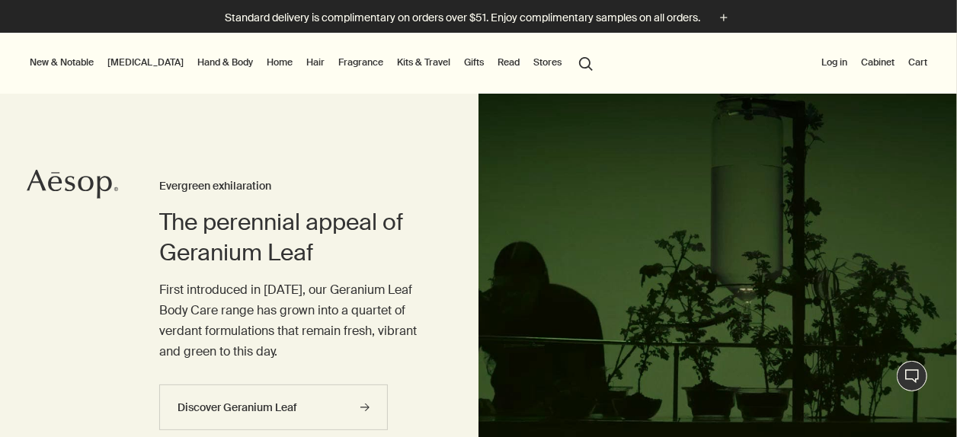
click at [335, 62] on link "Fragrance" at bounding box center [360, 62] width 51 height 18
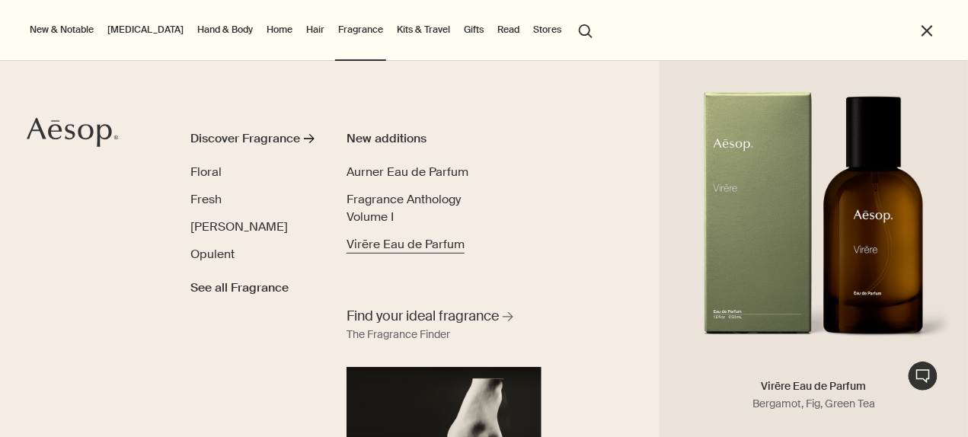
click at [374, 238] on span "Virēre Eau de Parfum" at bounding box center [406, 244] width 118 height 16
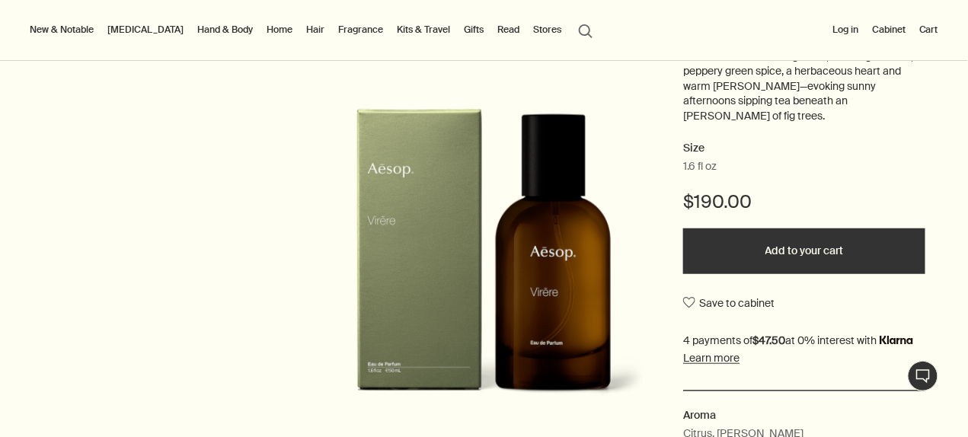
scroll to position [233, 0]
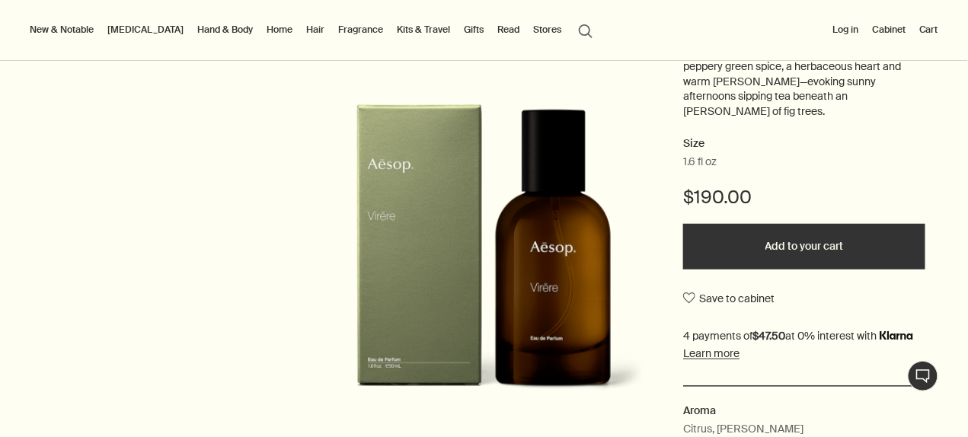
click at [793, 234] on button "Add to your cart" at bounding box center [804, 247] width 242 height 46
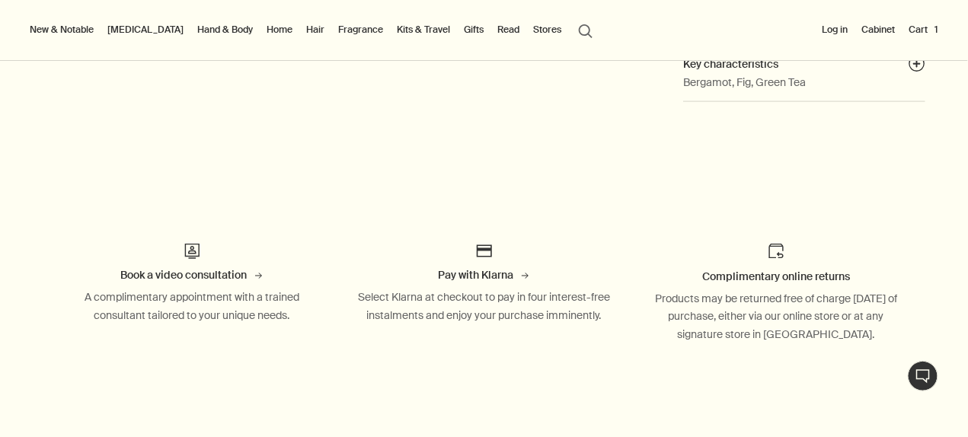
scroll to position [0, 0]
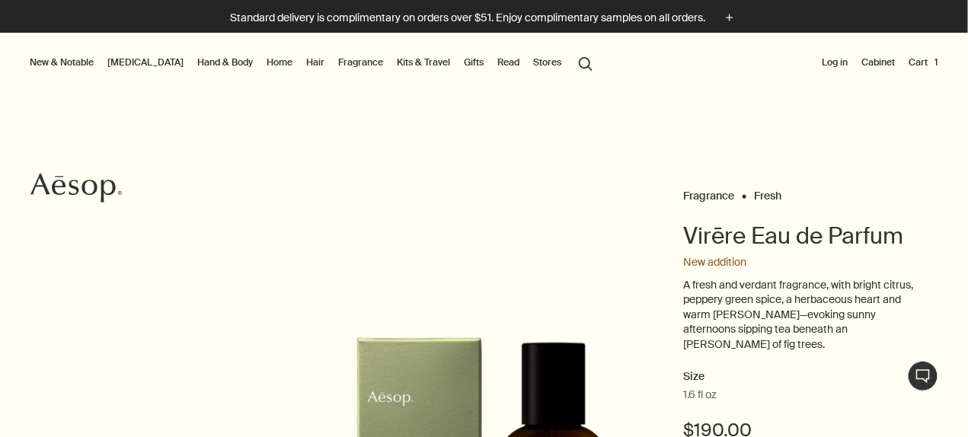
click at [916, 61] on button "Cart 1" at bounding box center [924, 62] width 36 height 18
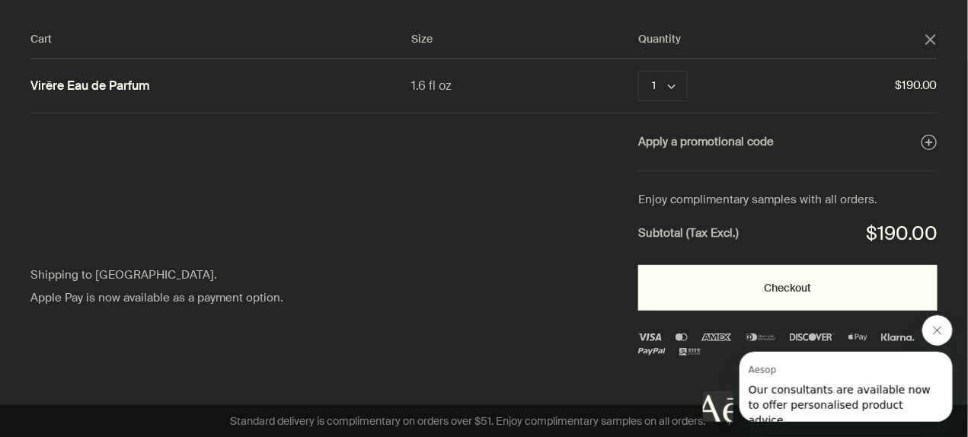
click at [827, 278] on button "Checkout" at bounding box center [787, 288] width 299 height 46
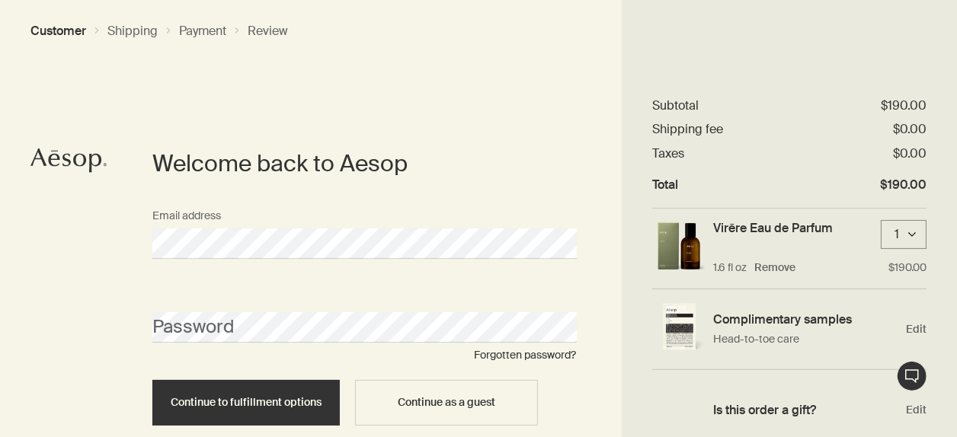
scroll to position [63, 0]
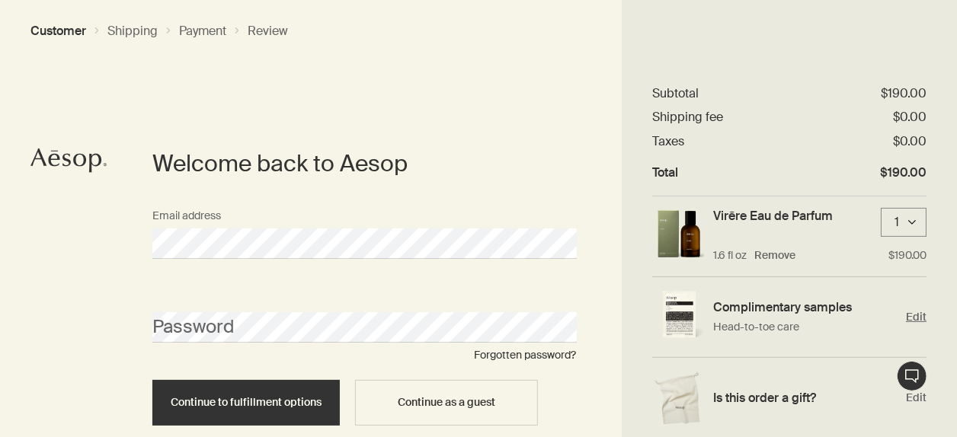
click at [908, 325] on div "Complimentary samples Head-to-toe care Edit" at bounding box center [789, 317] width 274 height 81
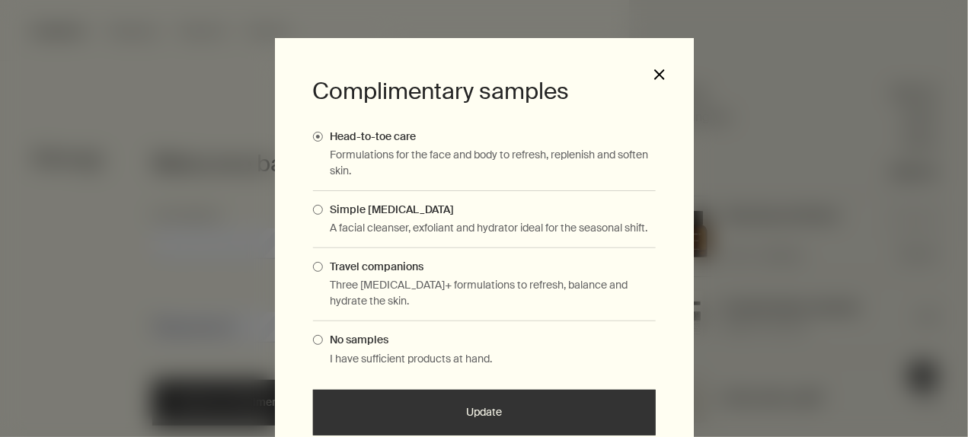
click at [654, 70] on button "close" at bounding box center [660, 75] width 14 height 14
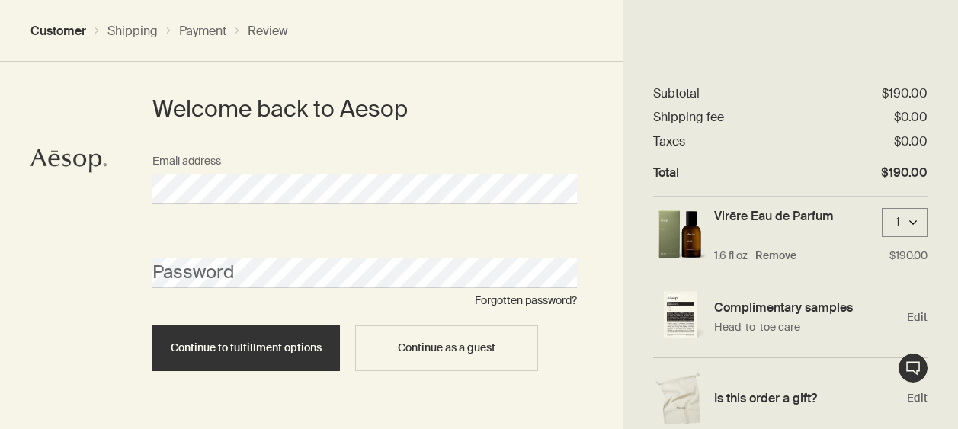
scroll to position [72, 0]
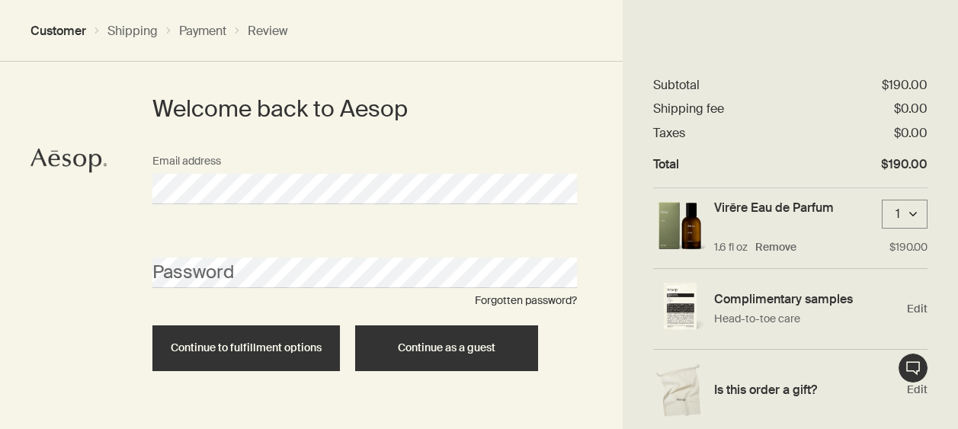
click at [434, 348] on span "Continue as a guest" at bounding box center [447, 347] width 98 height 11
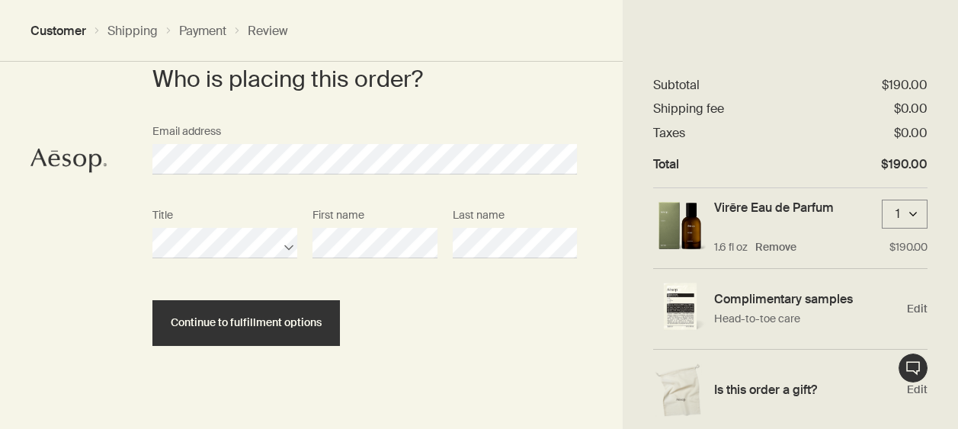
scroll to position [102, 0]
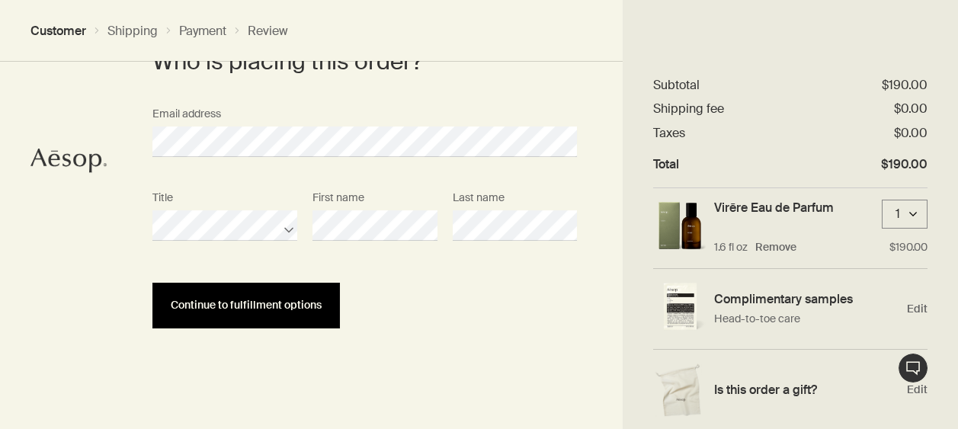
click at [305, 297] on button "Continue to fulfillment options" at bounding box center [245, 306] width 187 height 46
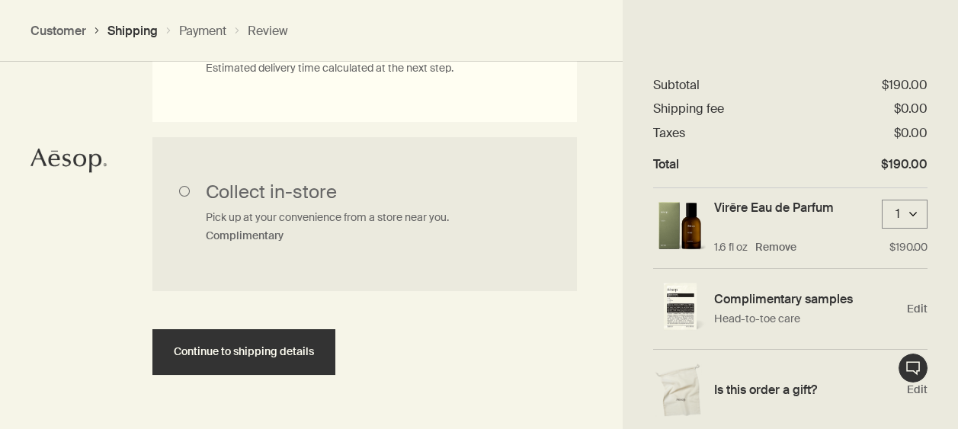
scroll to position [632, 0]
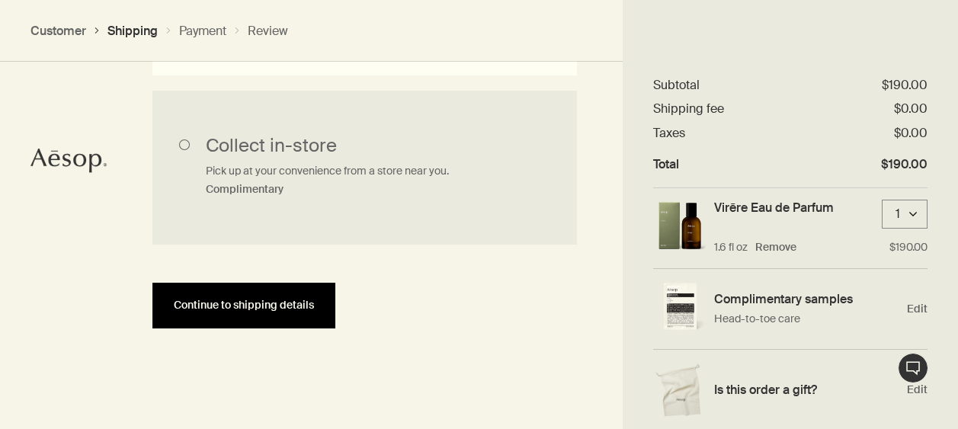
click at [252, 309] on span "Continue to shipping details" at bounding box center [244, 304] width 140 height 11
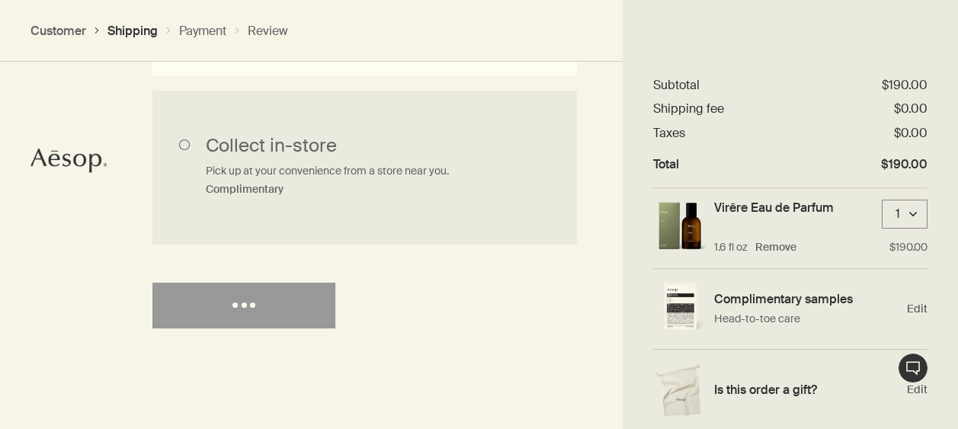
select select "US"
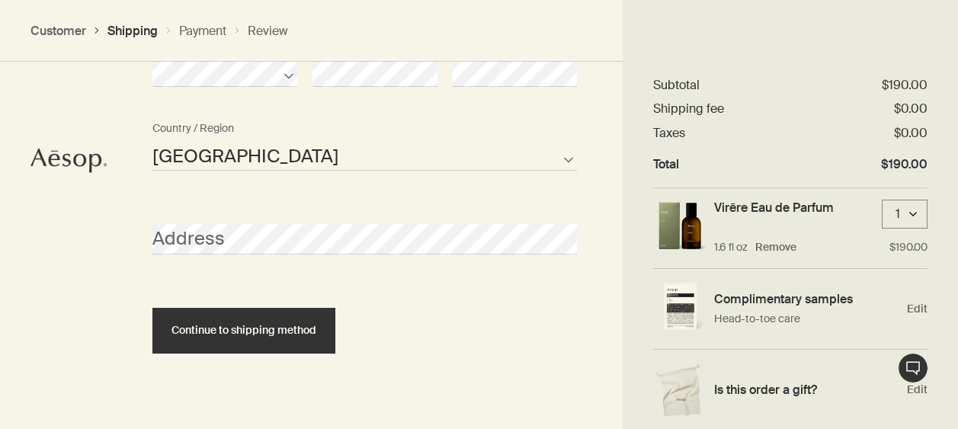
scroll to position [856, 0]
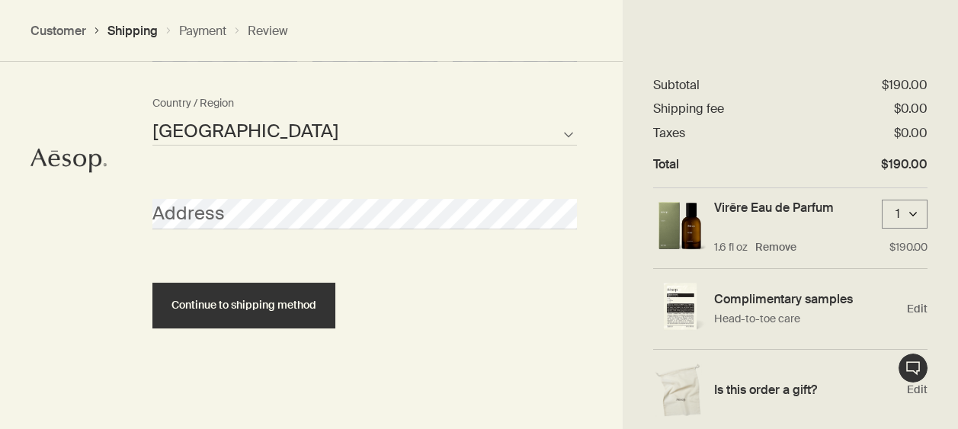
click at [211, 244] on div "Address" at bounding box center [365, 214] width 440 height 84
select select "US"
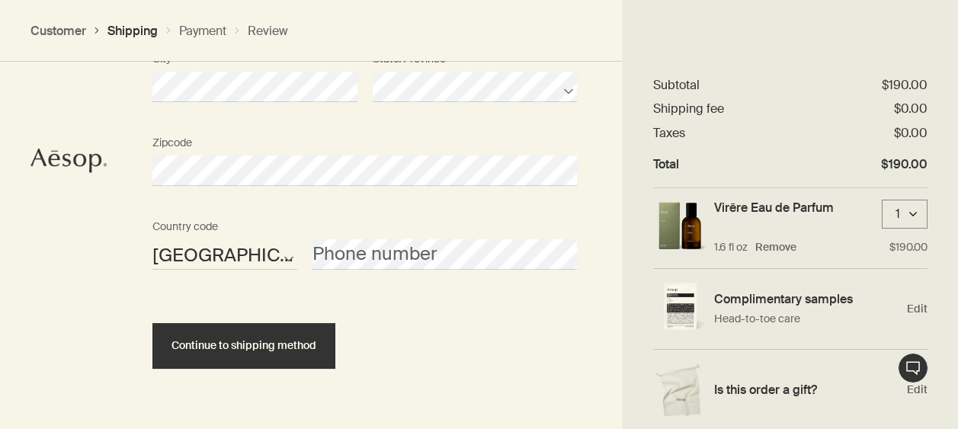
scroll to position [1192, 0]
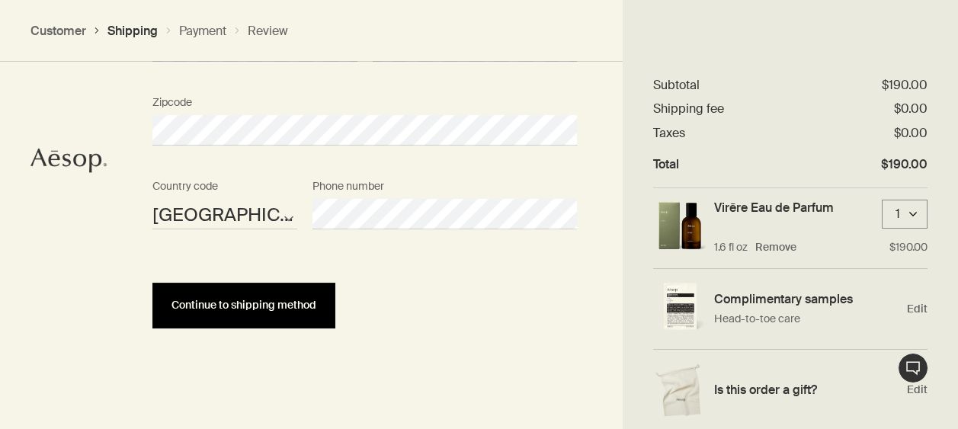
click at [306, 308] on span "Continue to shipping method" at bounding box center [243, 304] width 145 height 11
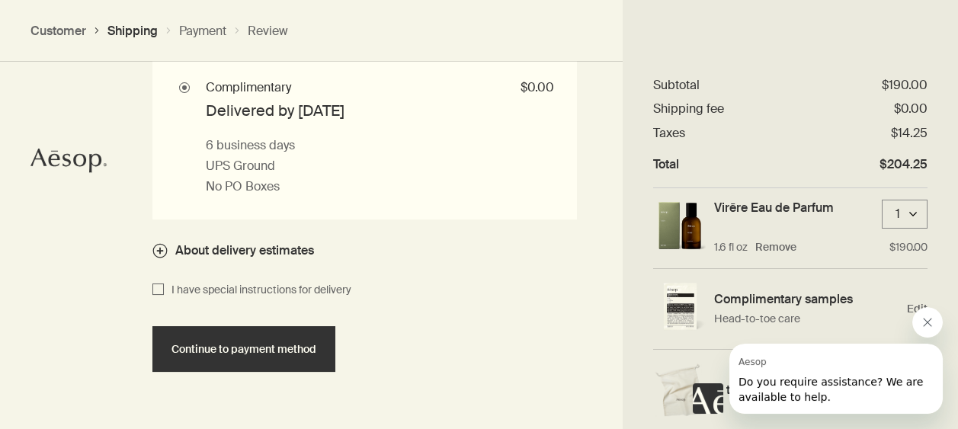
scroll to position [1549, 0]
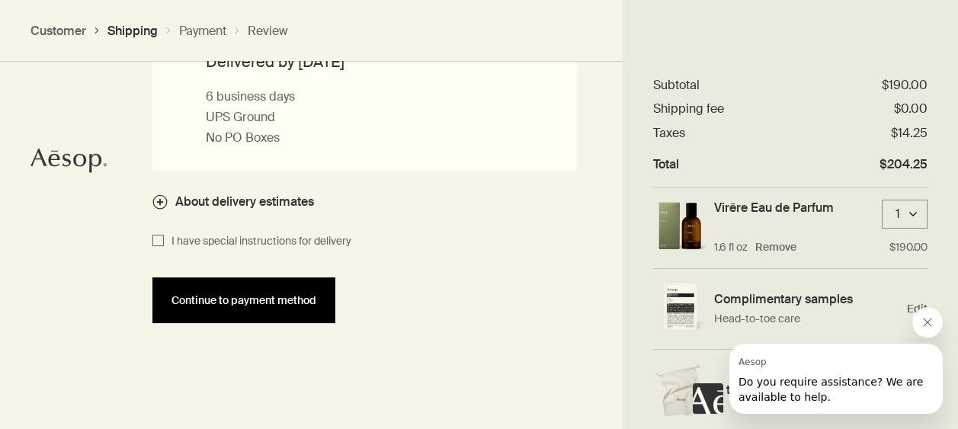
click at [251, 295] on span "Continue to payment method" at bounding box center [243, 300] width 145 height 11
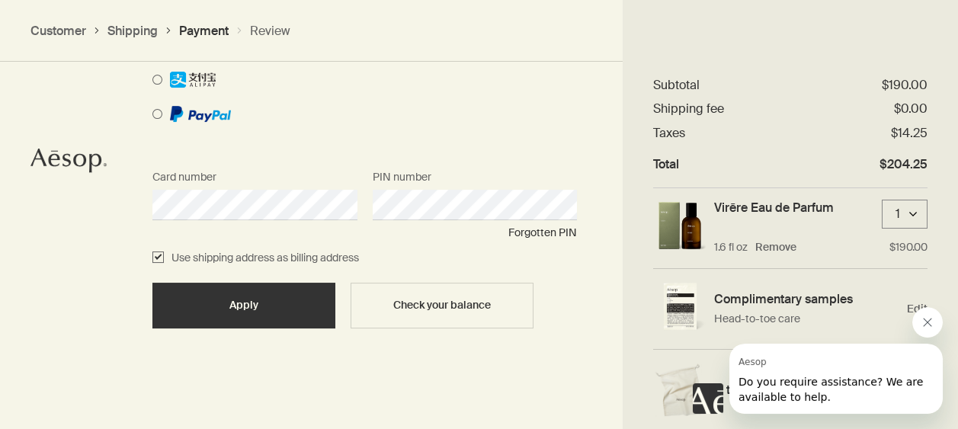
scroll to position [0, 0]
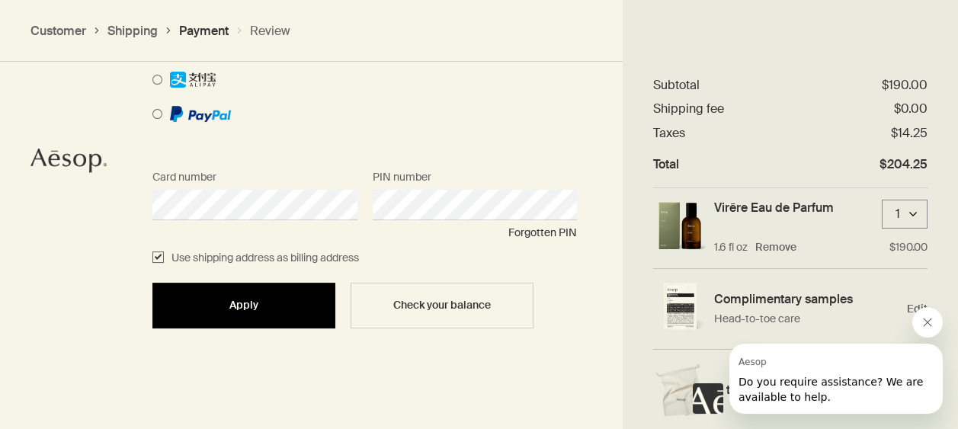
click at [280, 307] on div "Apply" at bounding box center [244, 304] width 146 height 11
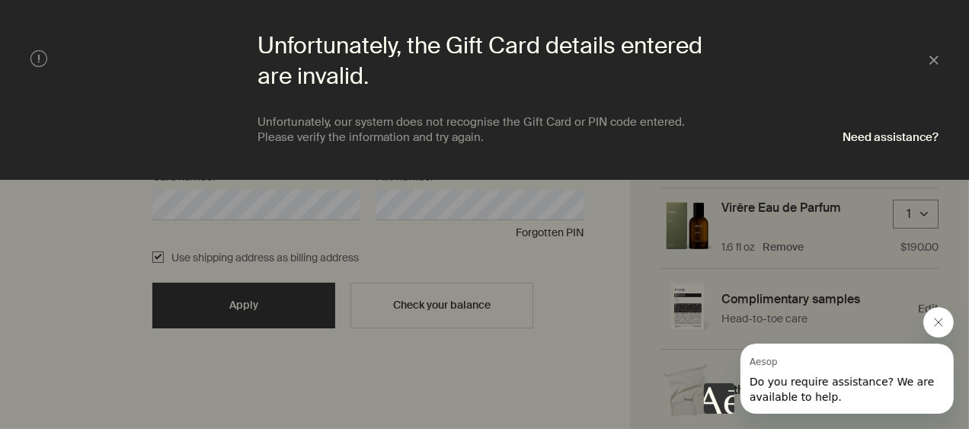
click at [437, 250] on div at bounding box center [484, 214] width 969 height 429
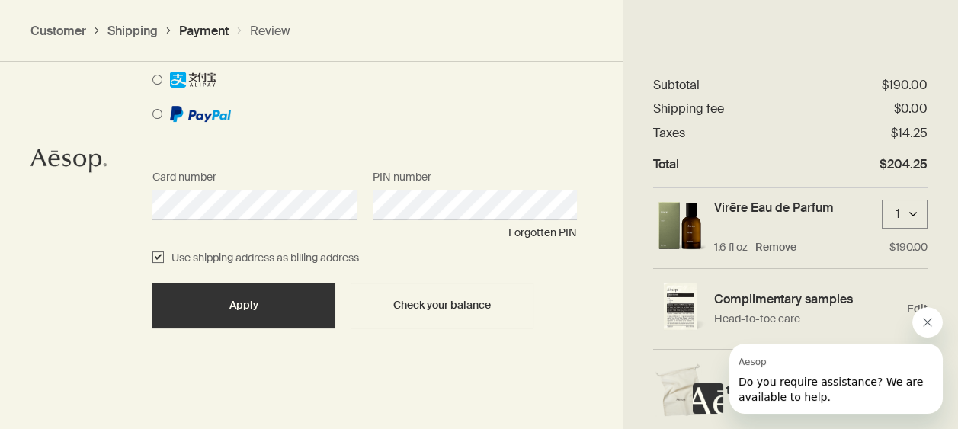
click at [363, 197] on div "Card number" at bounding box center [255, 191] width 220 height 57
drag, startPoint x: 357, startPoint y: 212, endPoint x: 357, endPoint y: 203, distance: 8.4
click at [357, 203] on div "Card number" at bounding box center [255, 191] width 220 height 57
click at [354, 207] on div "Card number" at bounding box center [255, 191] width 220 height 57
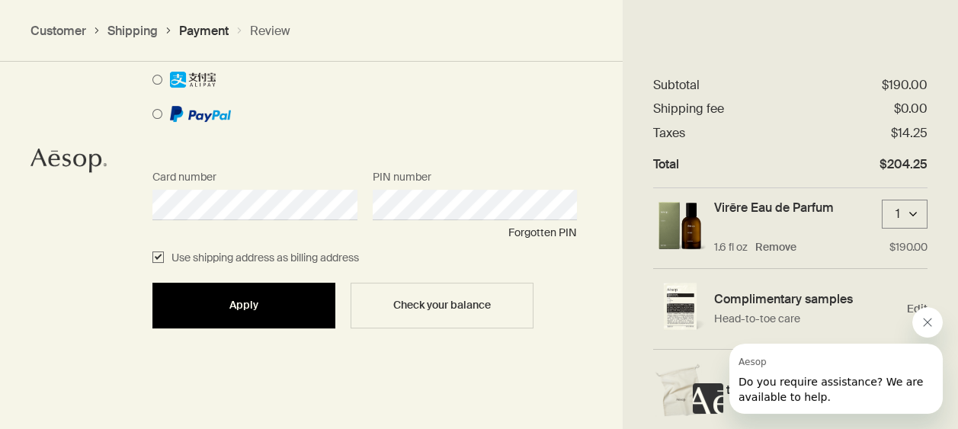
click at [279, 305] on div "Apply" at bounding box center [244, 304] width 146 height 11
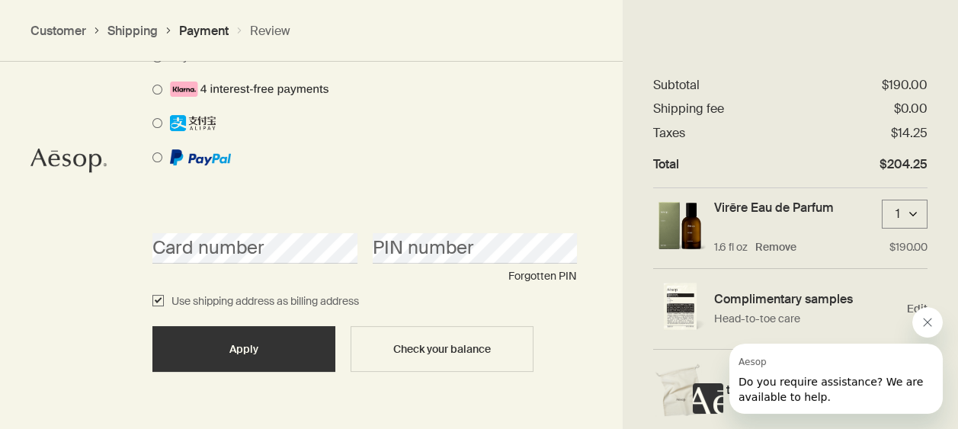
scroll to position [1654, 0]
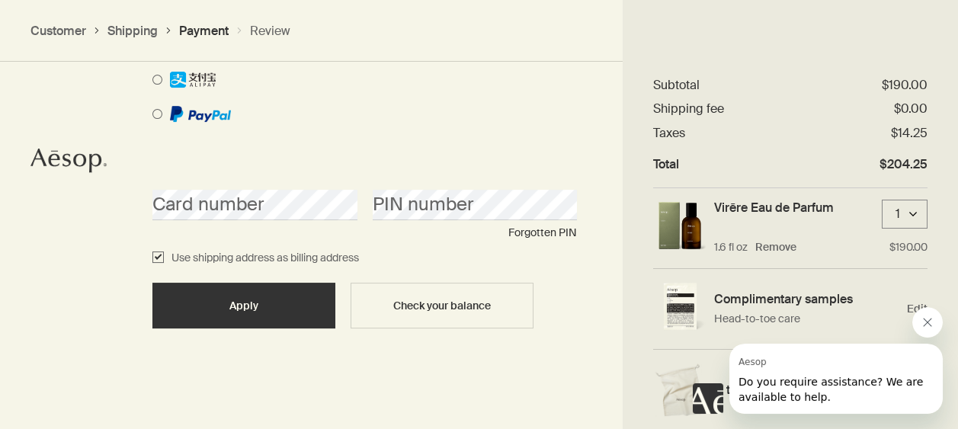
click at [205, 231] on div "Forgotten PIN" at bounding box center [364, 233] width 424 height 18
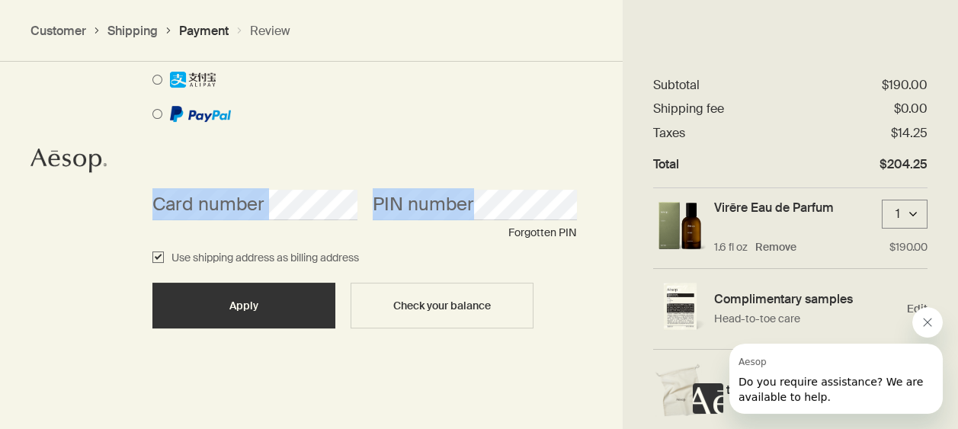
click at [174, 222] on form "Card number PIN number Forgotten PIN Use shipping address as billing address Ap…" at bounding box center [364, 246] width 424 height 166
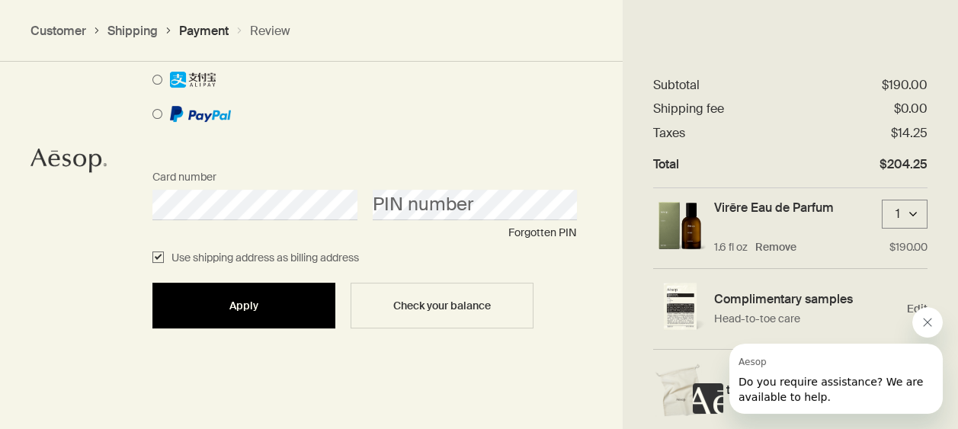
click at [231, 306] on span "Apply" at bounding box center [243, 305] width 29 height 11
click at [245, 305] on span "Apply" at bounding box center [243, 305] width 29 height 11
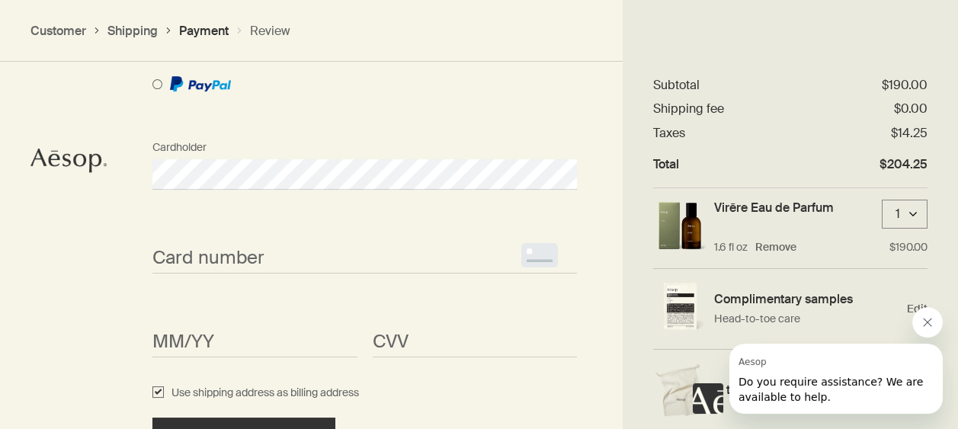
scroll to position [1879, 0]
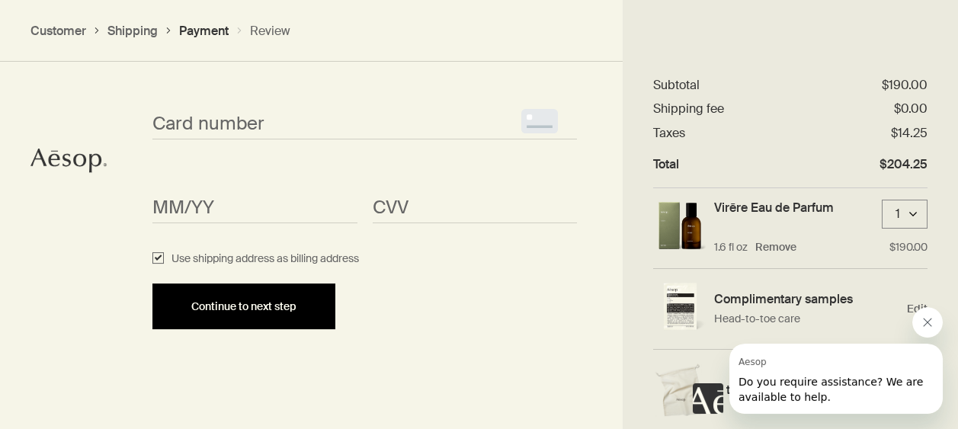
click at [232, 313] on button "Continue to next step" at bounding box center [243, 306] width 183 height 46
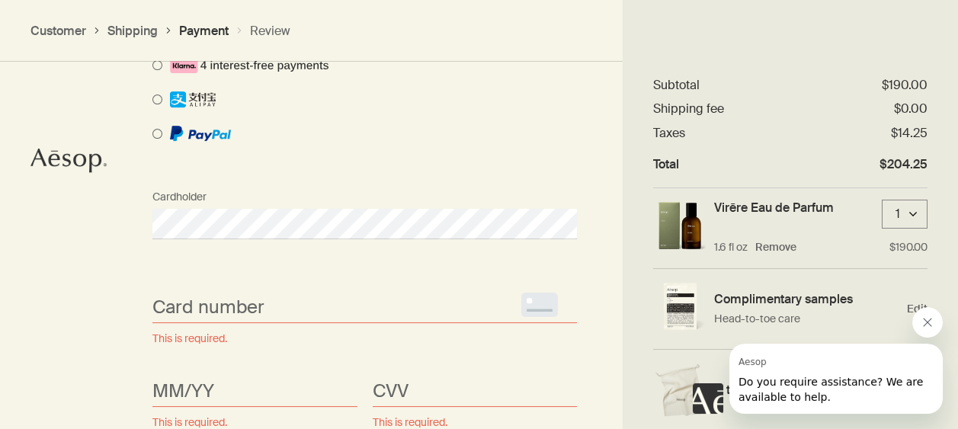
scroll to position [1756, 0]
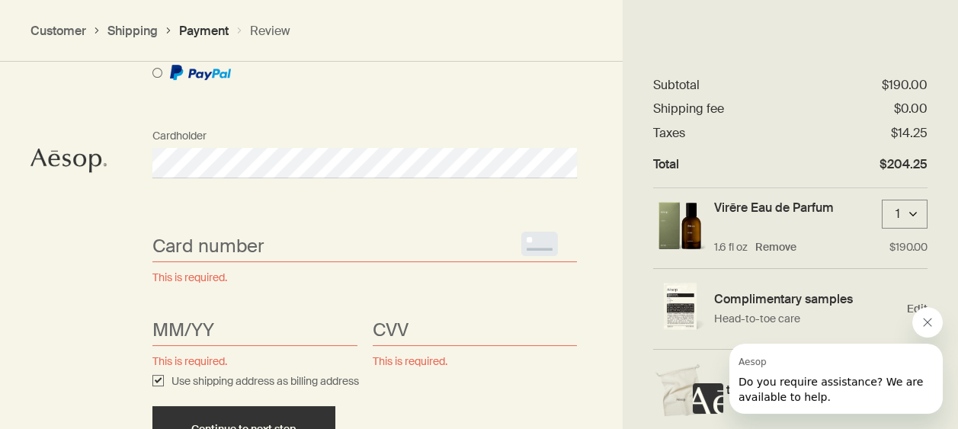
click at [184, 224] on div "Card number <p>Your browser does not support iframes.</p> This is required." at bounding box center [365, 233] width 440 height 57
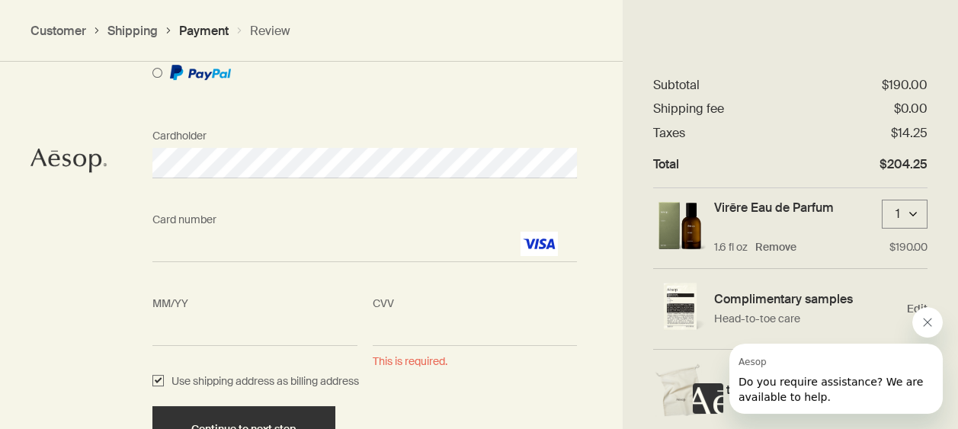
click at [395, 315] on span "<p>Your browser does not support iframes.</p>" at bounding box center [475, 330] width 205 height 30
click at [398, 293] on div "CVV <p>Your browser does not support iframes.</p> This is required." at bounding box center [475, 317] width 220 height 57
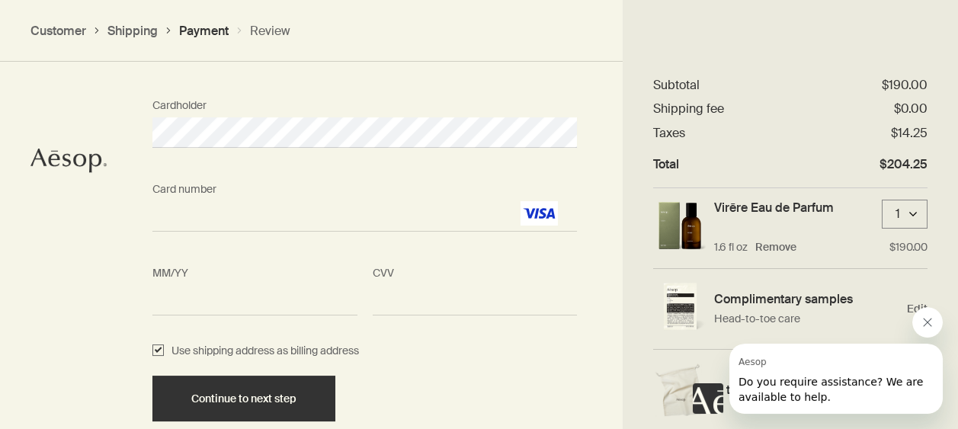
scroll to position [1879, 0]
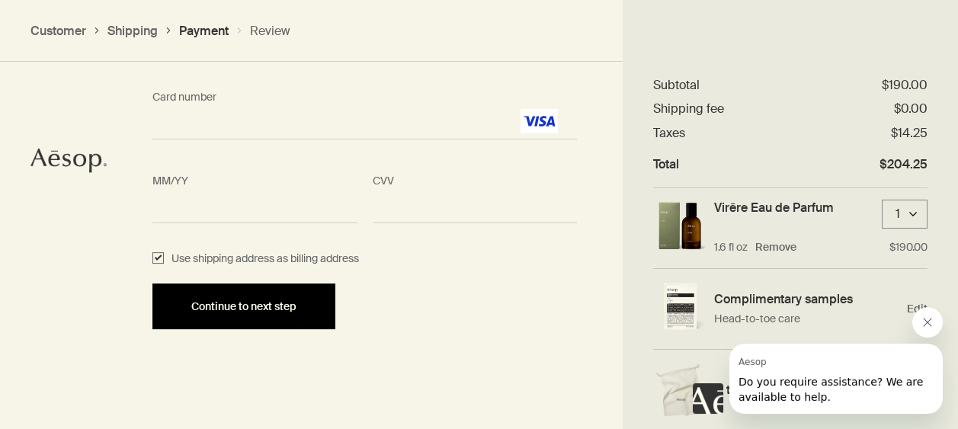
click at [283, 299] on button "Continue to next step" at bounding box center [243, 306] width 183 height 46
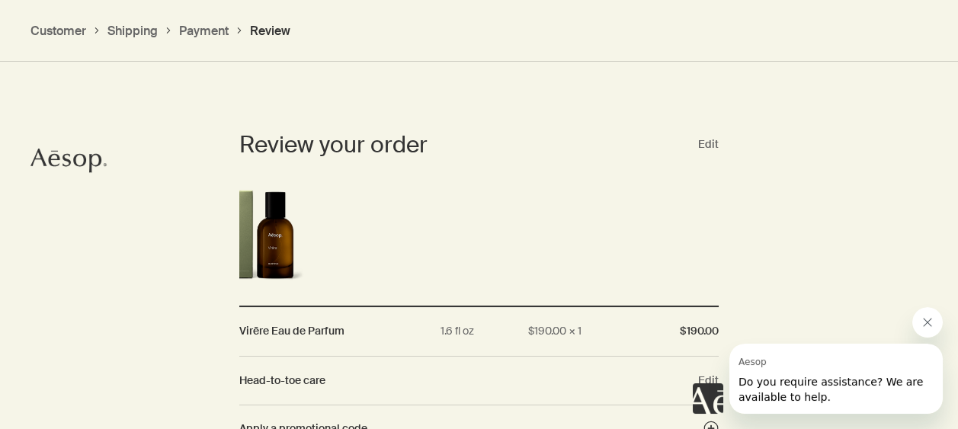
scroll to position [1465, 0]
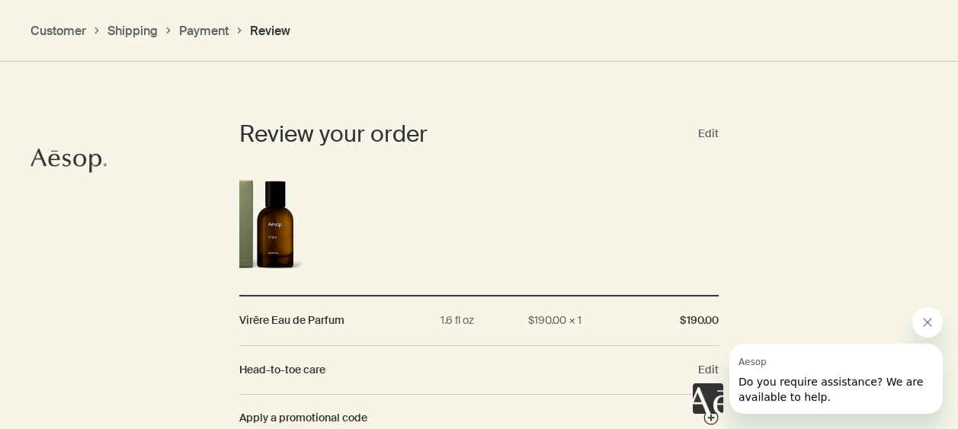
click at [926, 320] on icon "Close message from Aesop" at bounding box center [927, 322] width 12 height 12
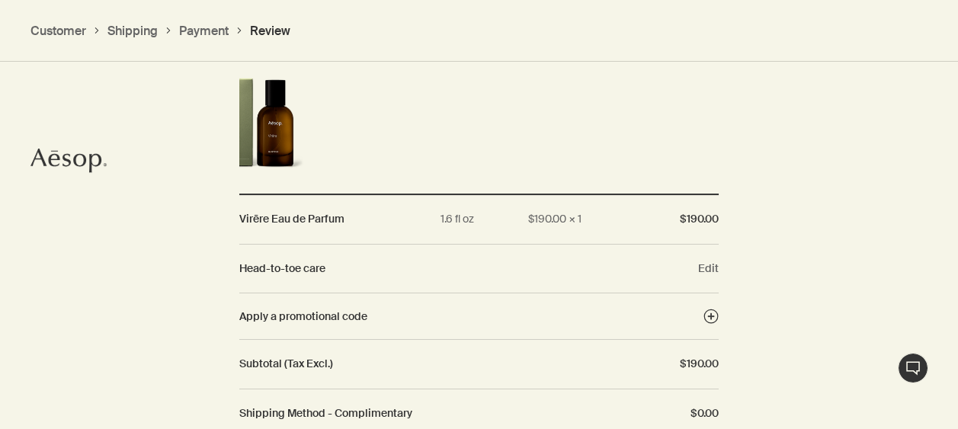
scroll to position [1506, 0]
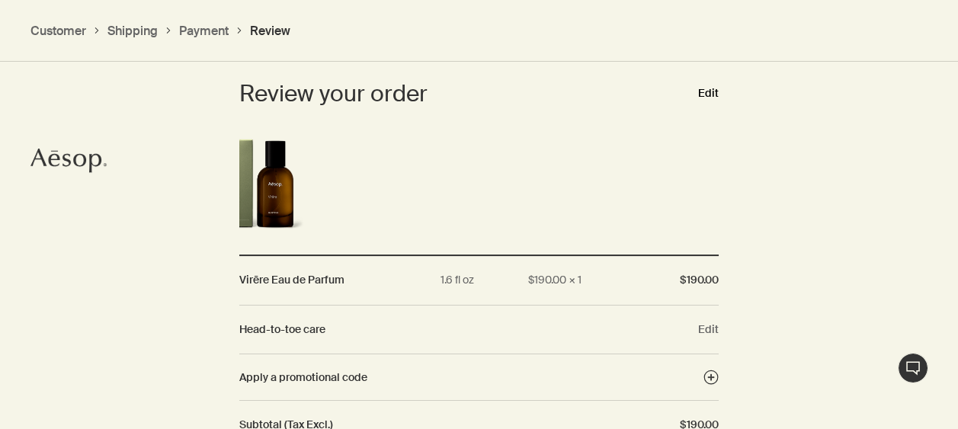
click at [708, 96] on button "Edit" at bounding box center [708, 94] width 21 height 18
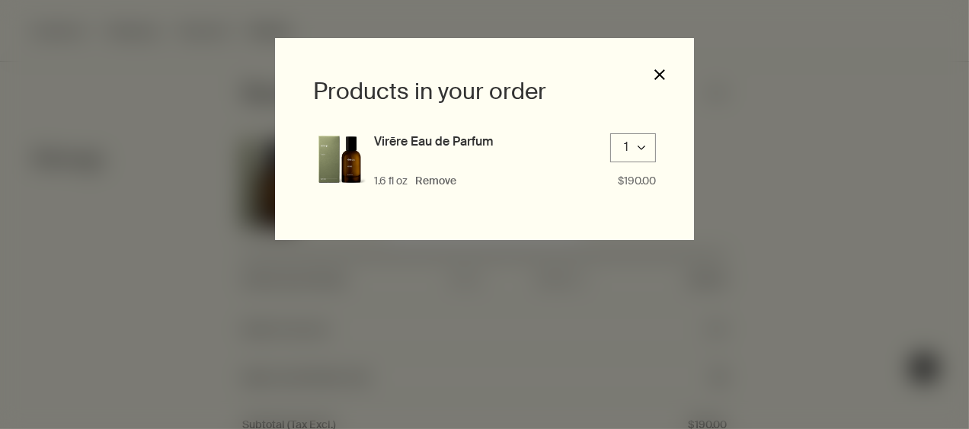
click at [658, 72] on button "close" at bounding box center [660, 75] width 14 height 14
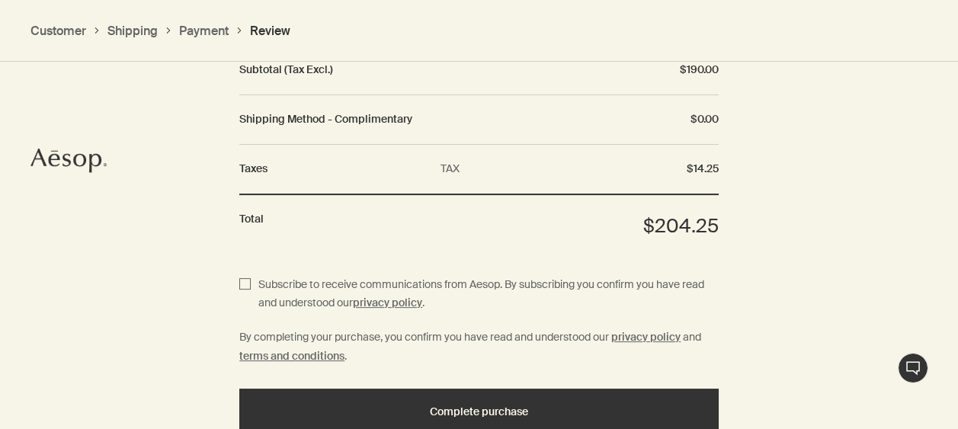
scroll to position [1922, 0]
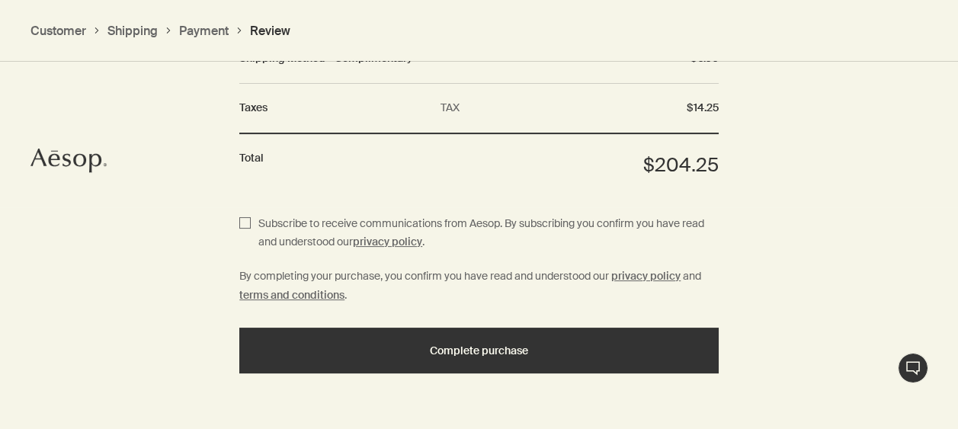
click at [271, 28] on button "Review" at bounding box center [270, 31] width 40 height 16
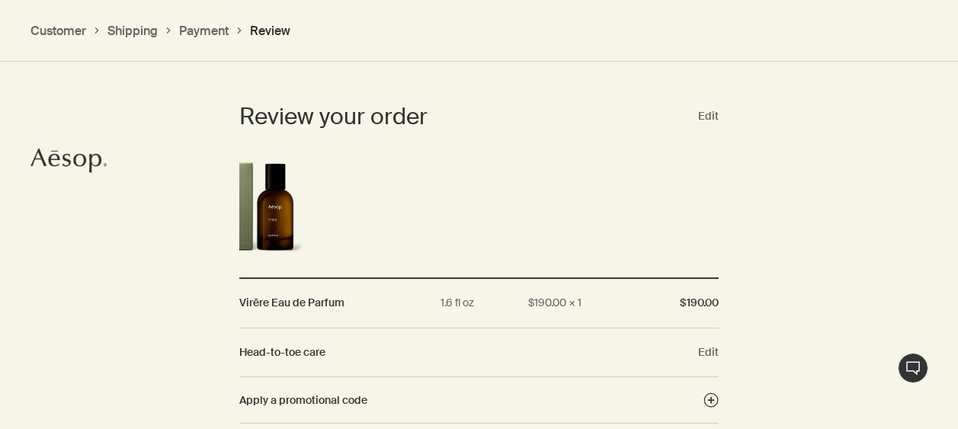
scroll to position [1482, 0]
click at [204, 26] on button "Payment" at bounding box center [204, 31] width 50 height 16
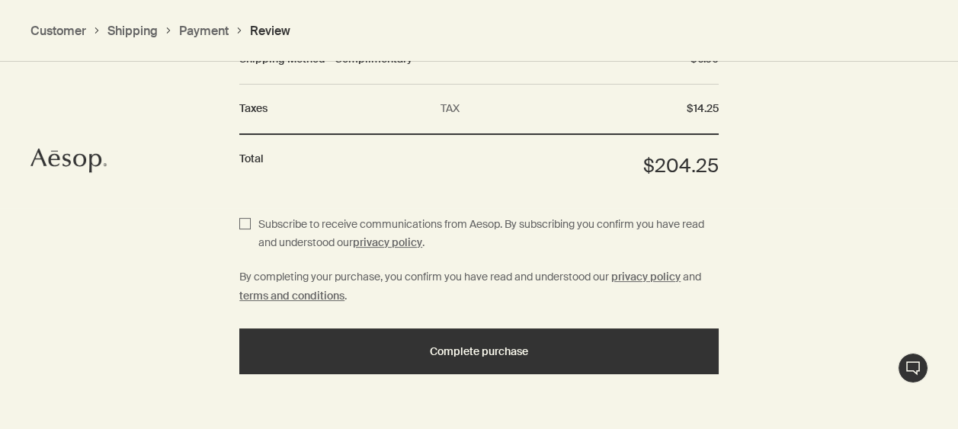
scroll to position [1964, 0]
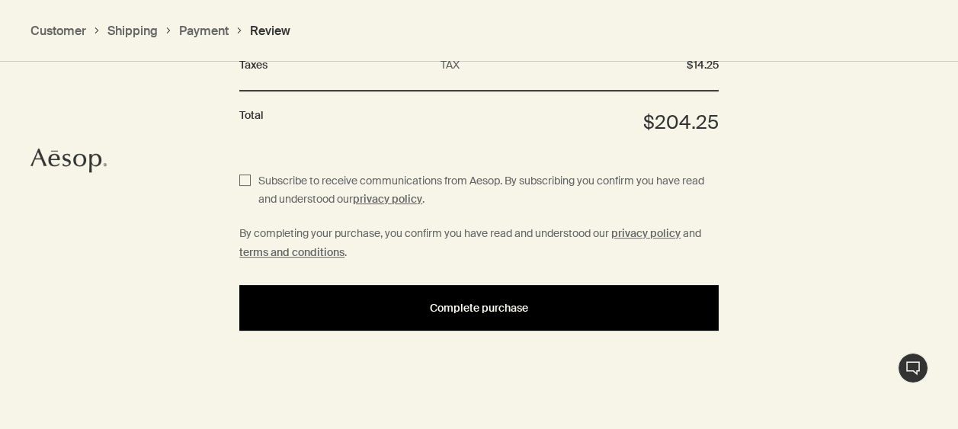
click at [459, 303] on span "Complete purchase" at bounding box center [479, 307] width 98 height 11
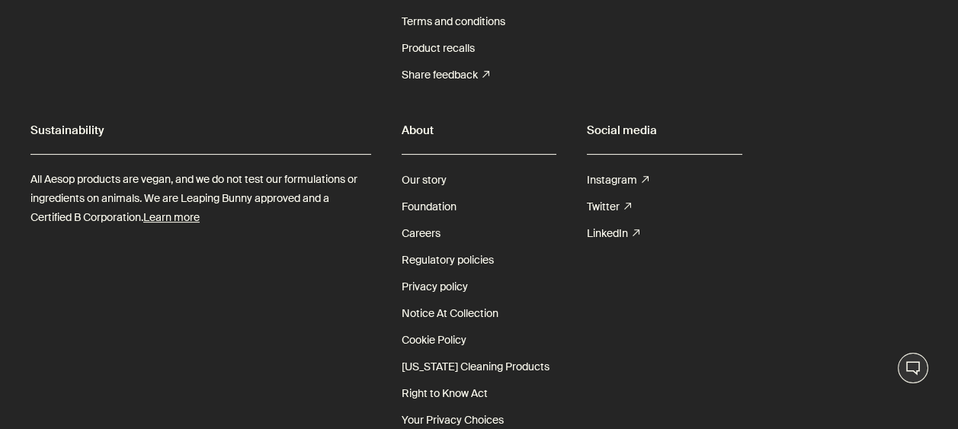
scroll to position [2051, 0]
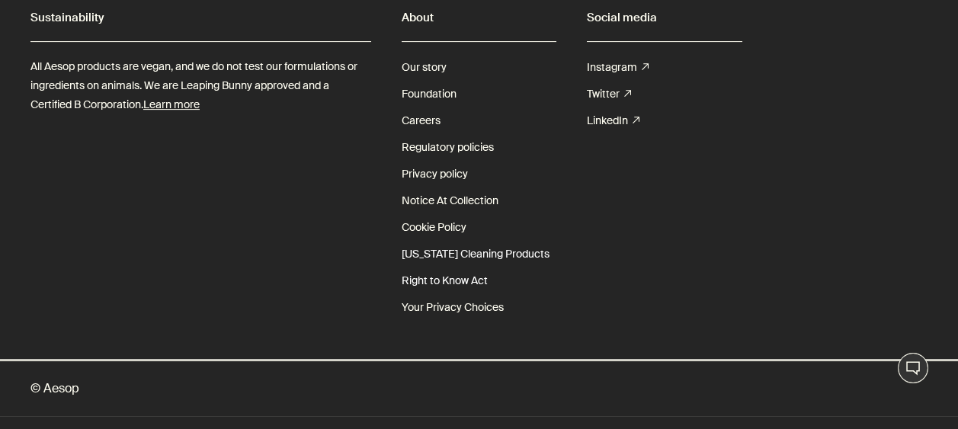
click at [461, 245] on link "[US_STATE] Cleaning Products Right to Know Act" at bounding box center [479, 267] width 155 height 53
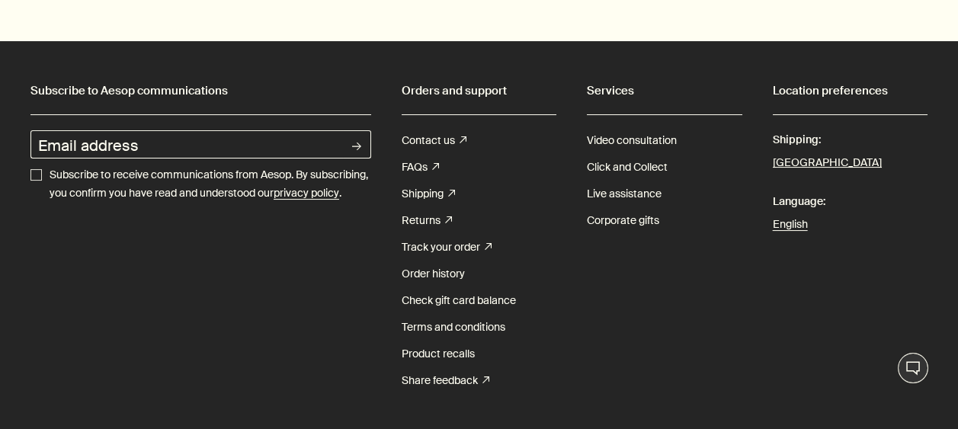
scroll to position [1249, 0]
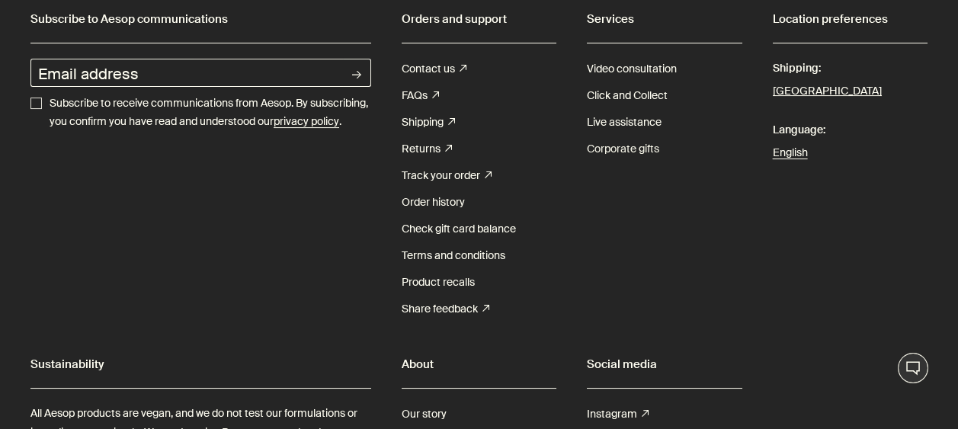
click at [607, 162] on link "Corporate gifts" at bounding box center [623, 149] width 72 height 27
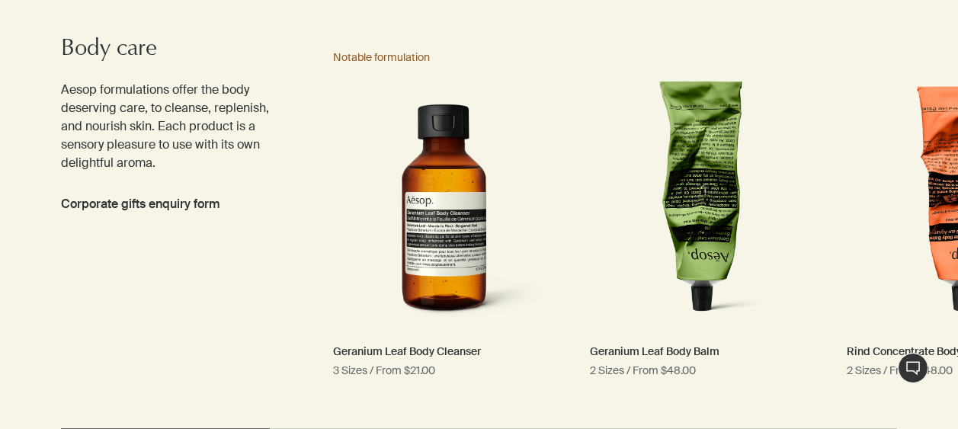
scroll to position [2101, 0]
